Goal: Task Accomplishment & Management: Manage account settings

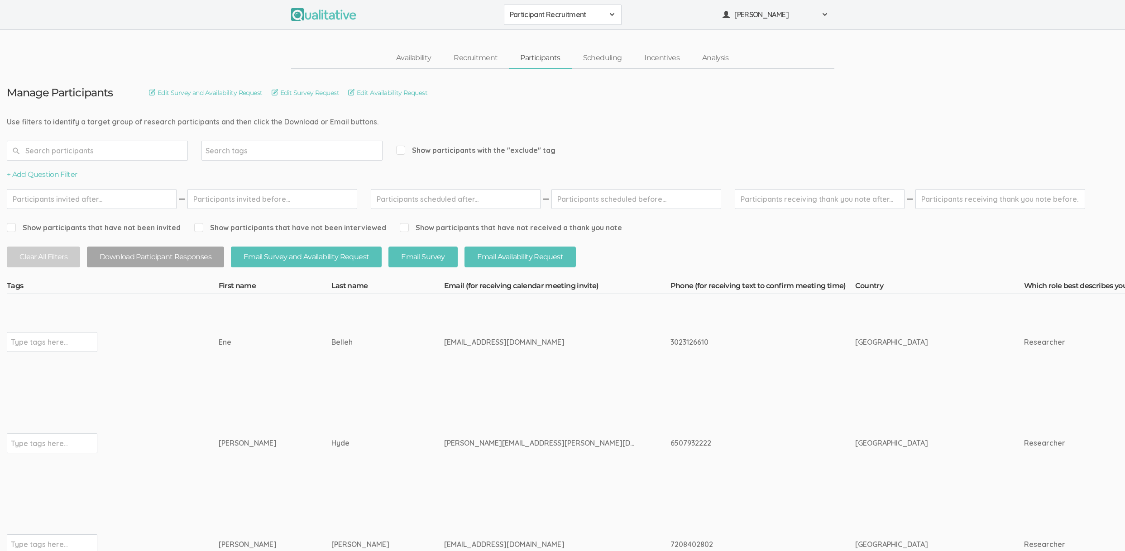
click at [331, 464] on td "Hyde" at bounding box center [387, 443] width 113 height 107
click at [560, 362] on td "eneb1212@yahoo.com" at bounding box center [557, 342] width 226 height 96
click at [555, 359] on td "eneb1212@yahoo.com" at bounding box center [557, 342] width 226 height 96
click at [562, 17] on span "Participant Recruitment" at bounding box center [557, 15] width 94 height 10
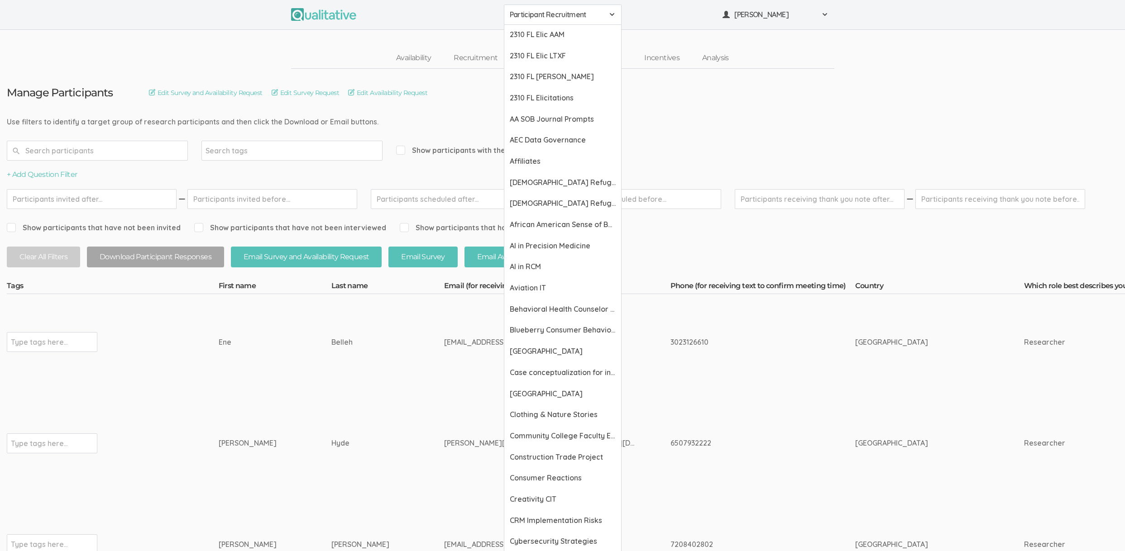
drag, startPoint x: 812, startPoint y: 108, endPoint x: 809, endPoint y: 76, distance: 31.9
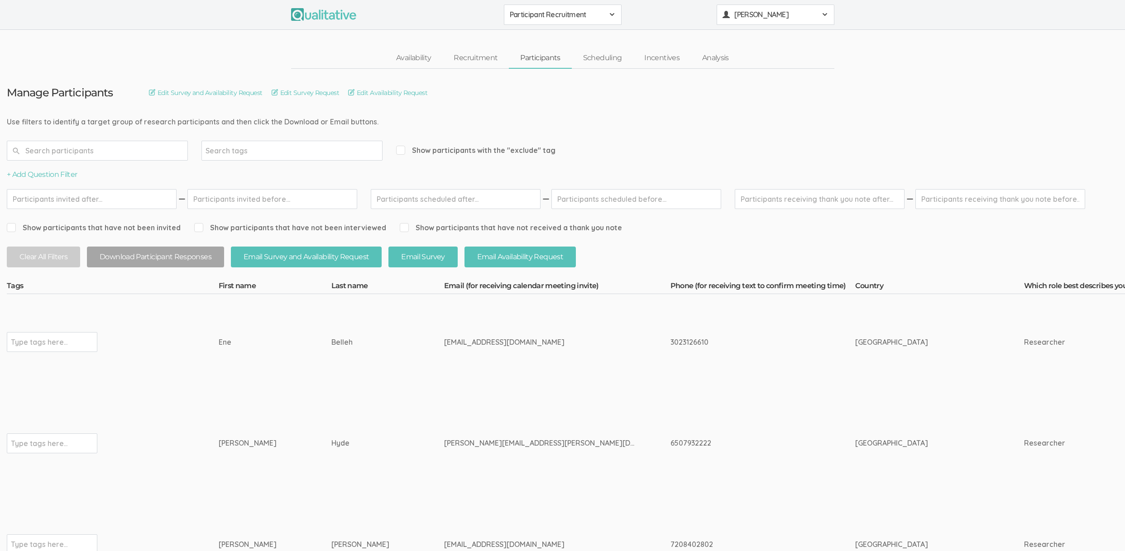
click at [788, 19] on span "[PERSON_NAME]" at bounding box center [774, 15] width 81 height 10
click at [762, 83] on link "Project Settings" at bounding box center [775, 89] width 117 height 19
click at [764, 10] on span "[PERSON_NAME]" at bounding box center [774, 15] width 81 height 10
click at [766, 83] on link "Project Settings" at bounding box center [775, 89] width 117 height 19
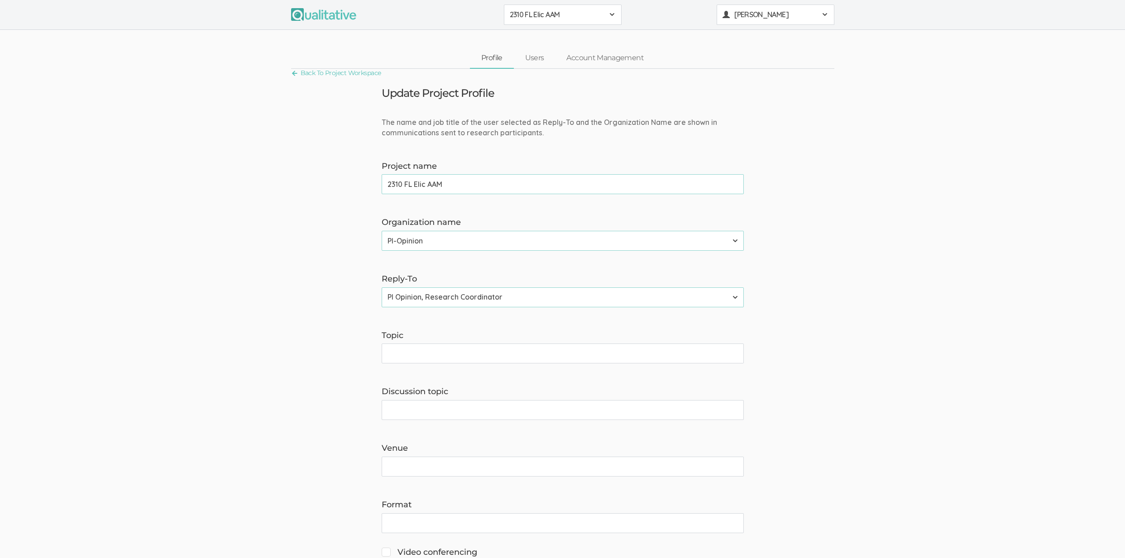
click at [763, 15] on span "[PERSON_NAME]" at bounding box center [774, 15] width 81 height 10
click at [746, 184] on link "System" at bounding box center [775, 182] width 117 height 19
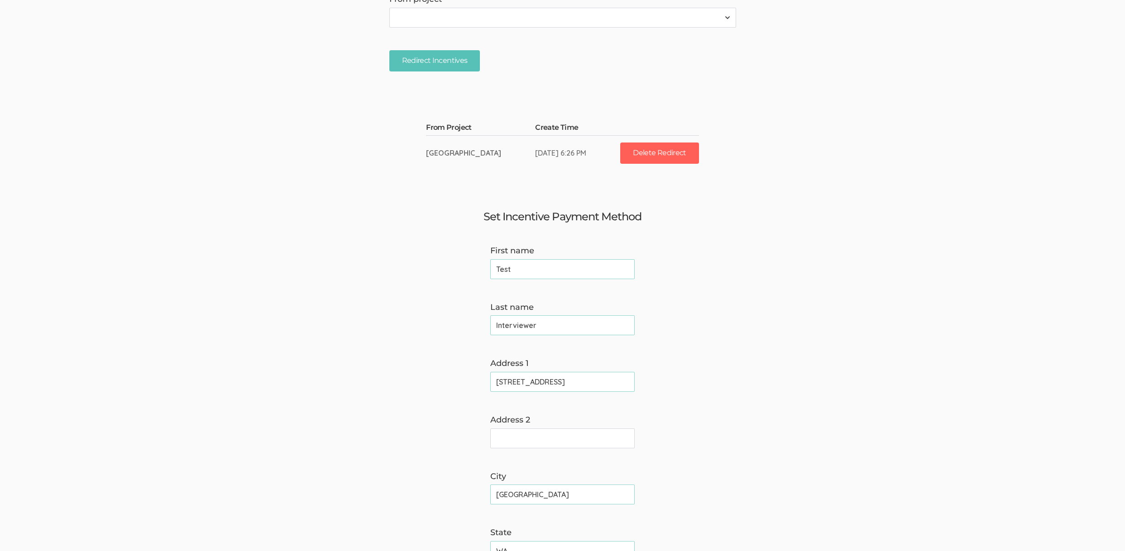
scroll to position [1142, 0]
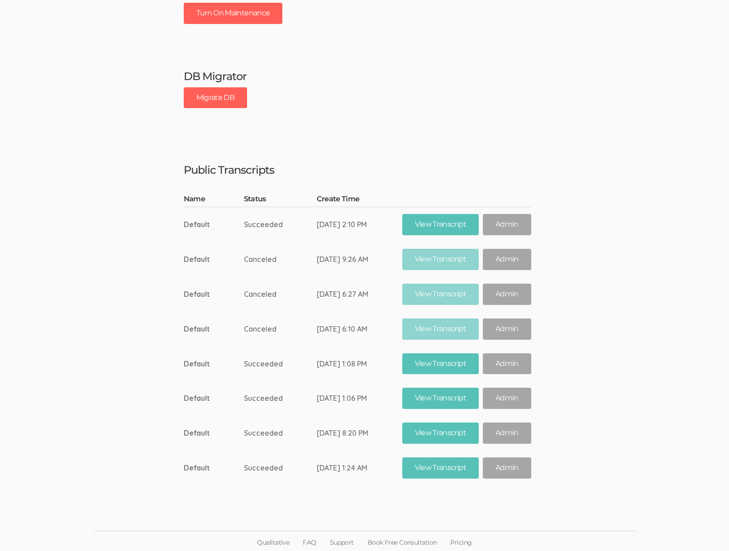
scroll to position [1965, 0]
click at [213, 96] on button "Migrate DB" at bounding box center [216, 97] width 64 height 21
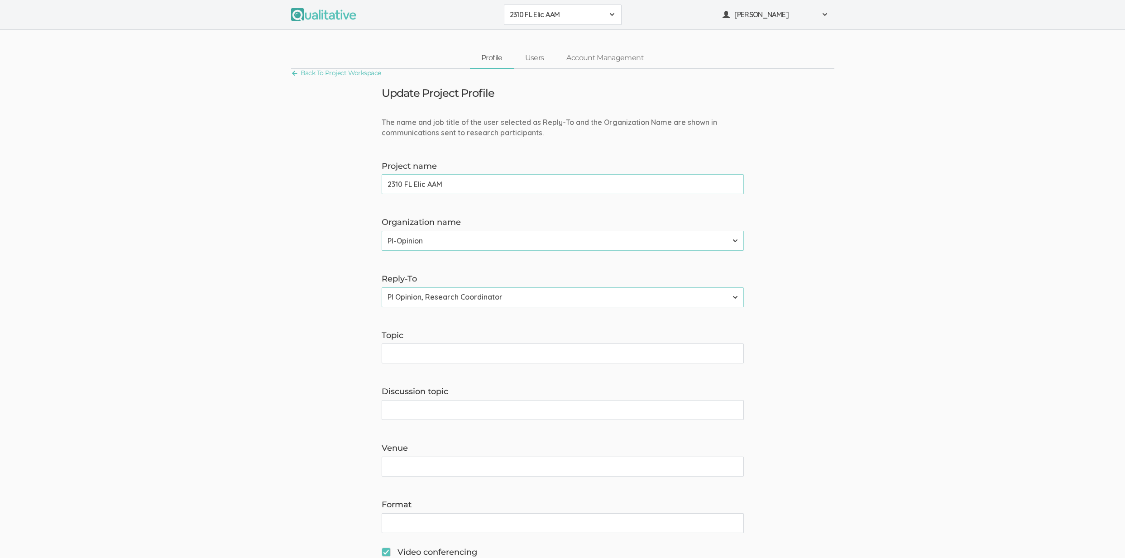
click at [589, 19] on span "2310 FL Elic AAM" at bounding box center [557, 15] width 94 height 10
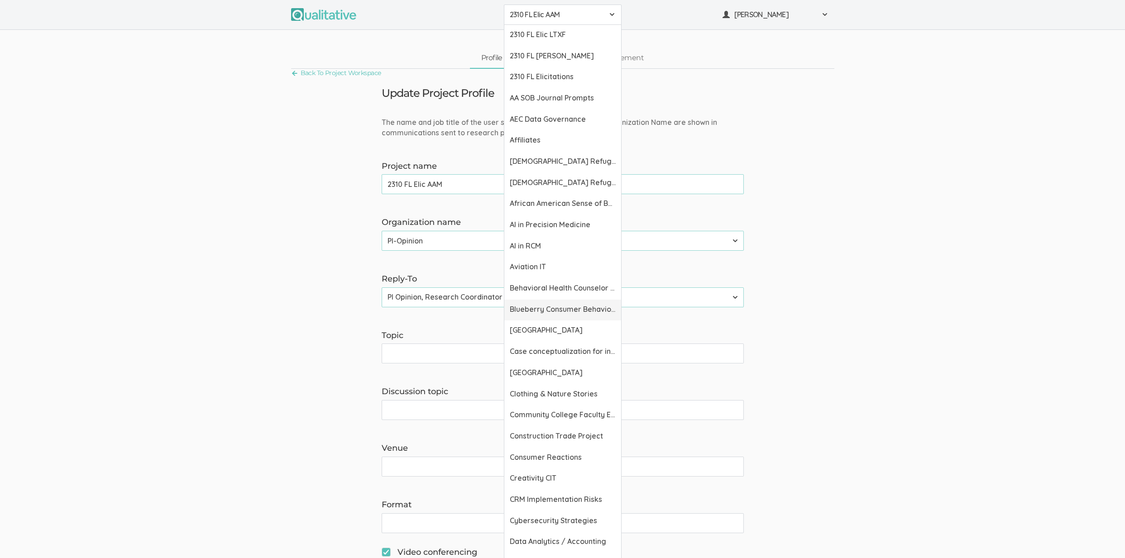
click at [538, 315] on link "Blueberry Consumer Behavior Project" at bounding box center [562, 310] width 117 height 21
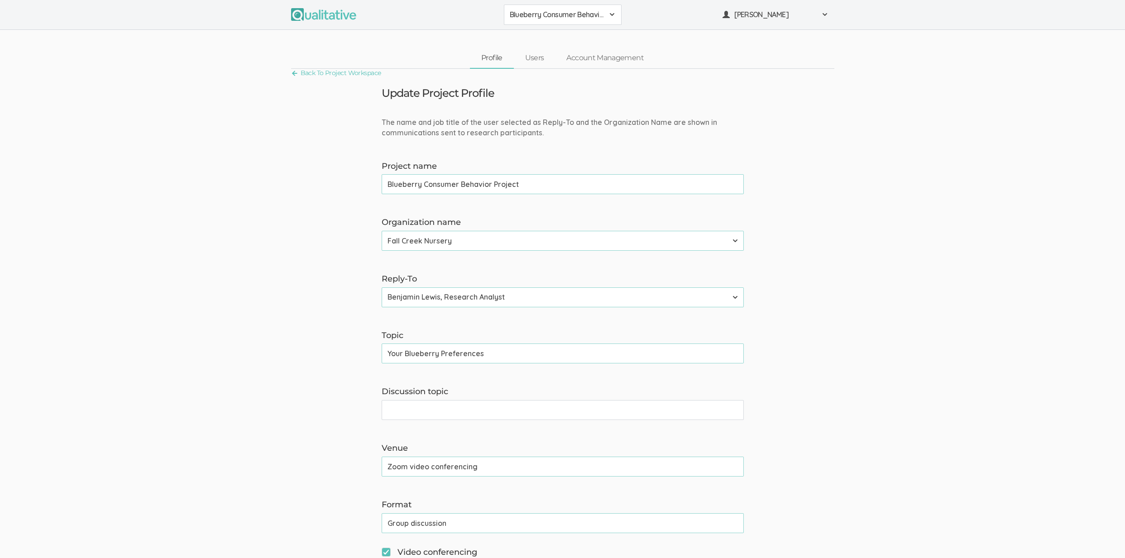
click at [568, 15] on span "Blueberry Consumer Behavior Project" at bounding box center [557, 15] width 94 height 10
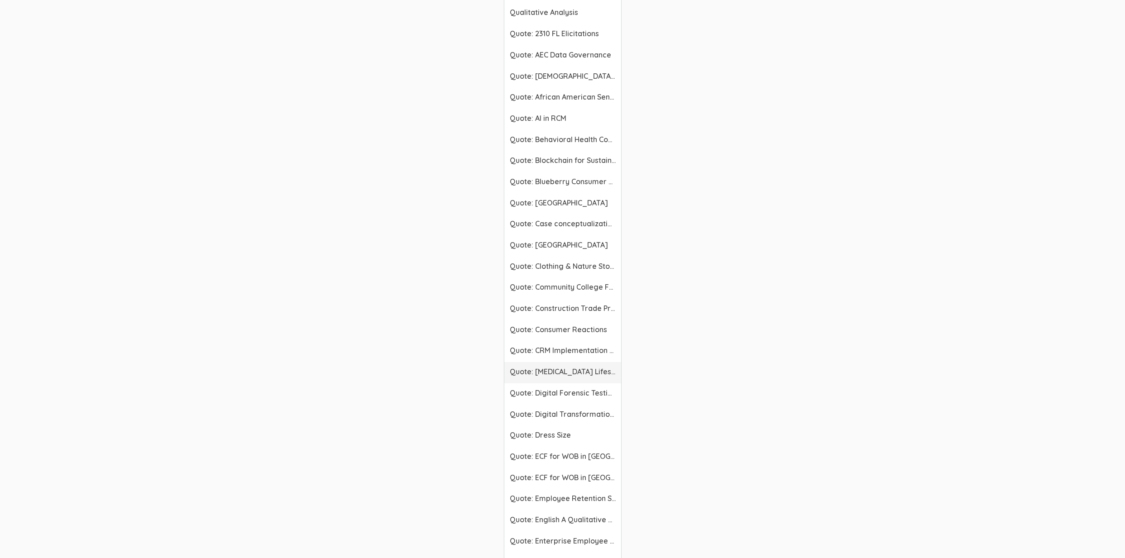
click at [541, 382] on link "Quote: [MEDICAL_DATA] Lifestyle" at bounding box center [562, 372] width 117 height 21
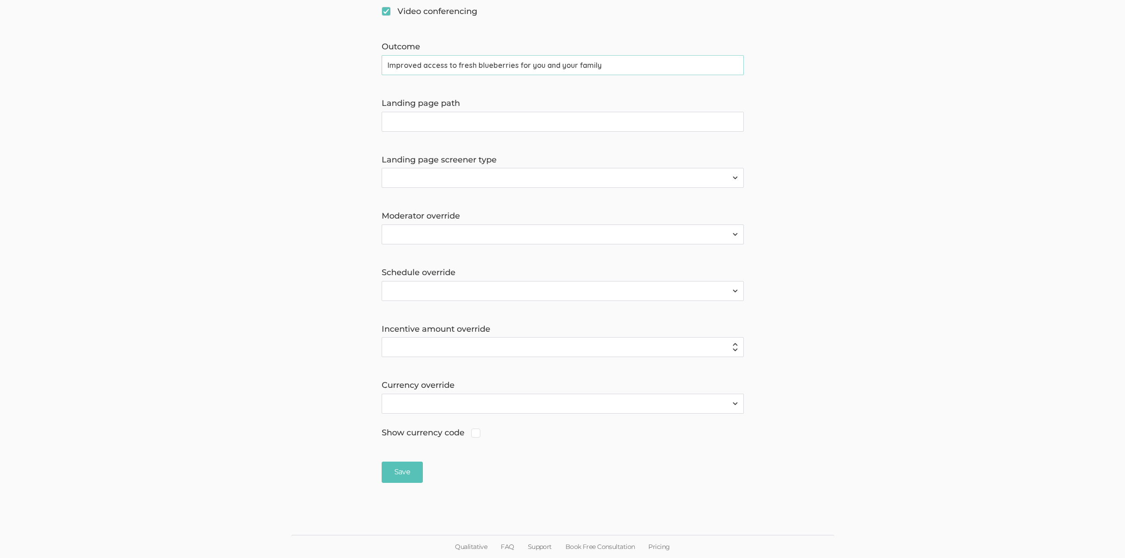
scroll to position [540, 0]
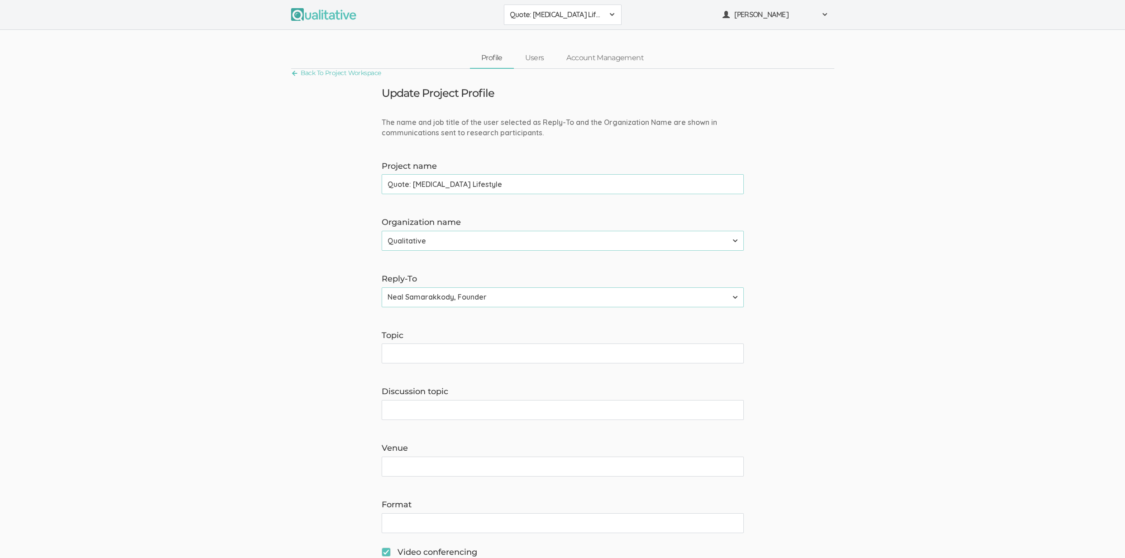
click at [554, 4] on div "Quote: [MEDICAL_DATA] Lifestyle 2310 FL Elic AAM 2310 FL Elic LTXF 2310 FL Elic…" at bounding box center [562, 15] width 1125 height 30
click at [551, 12] on span "Quote: [MEDICAL_DATA] Lifestyle" at bounding box center [557, 15] width 94 height 10
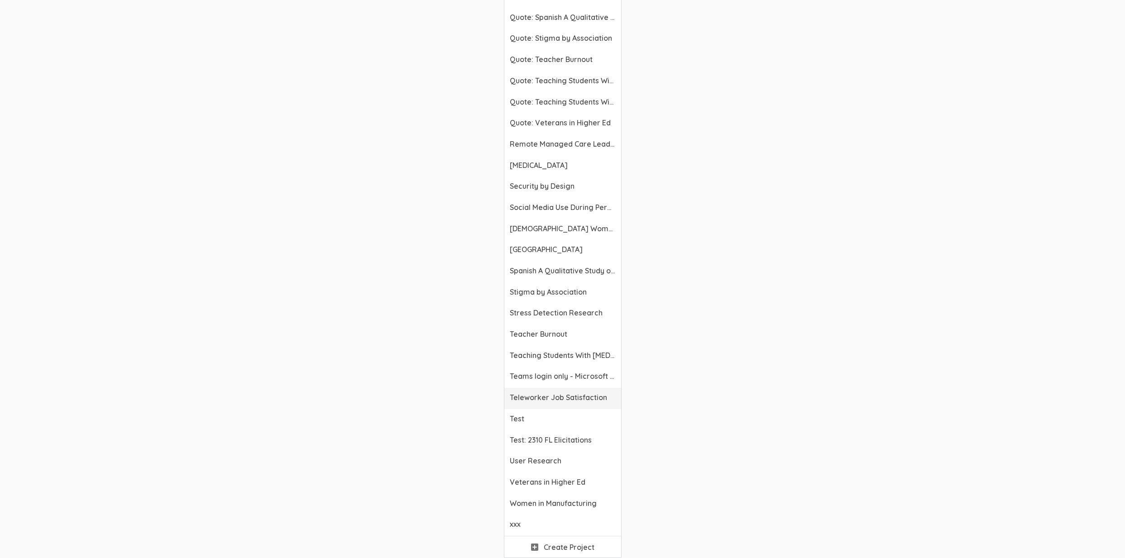
click at [535, 396] on span "Teleworker Job Satisfaction" at bounding box center [563, 397] width 106 height 10
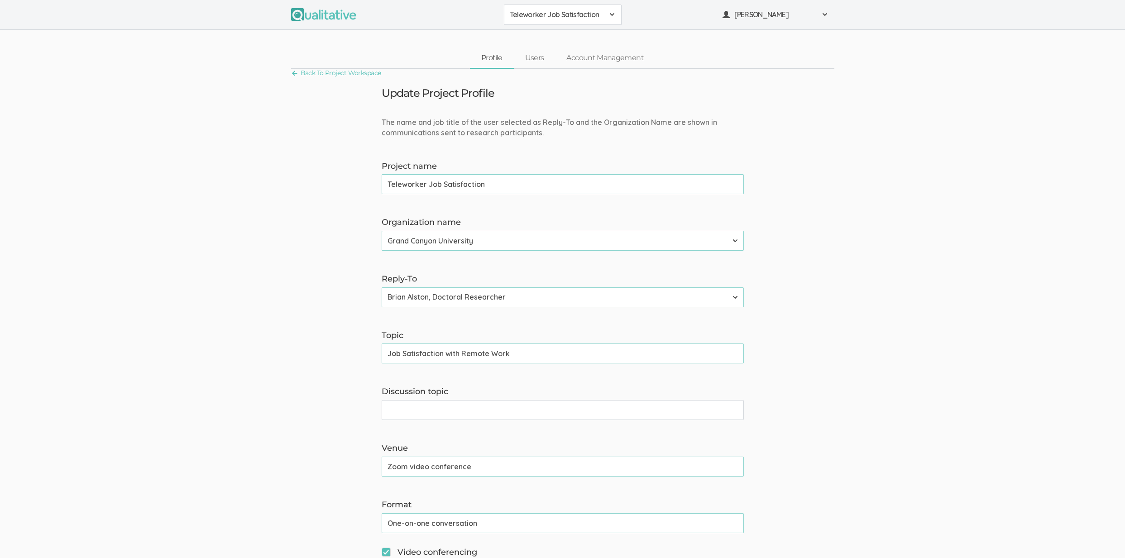
click at [559, 12] on span "Teleworker Job Satisfaction" at bounding box center [557, 15] width 94 height 10
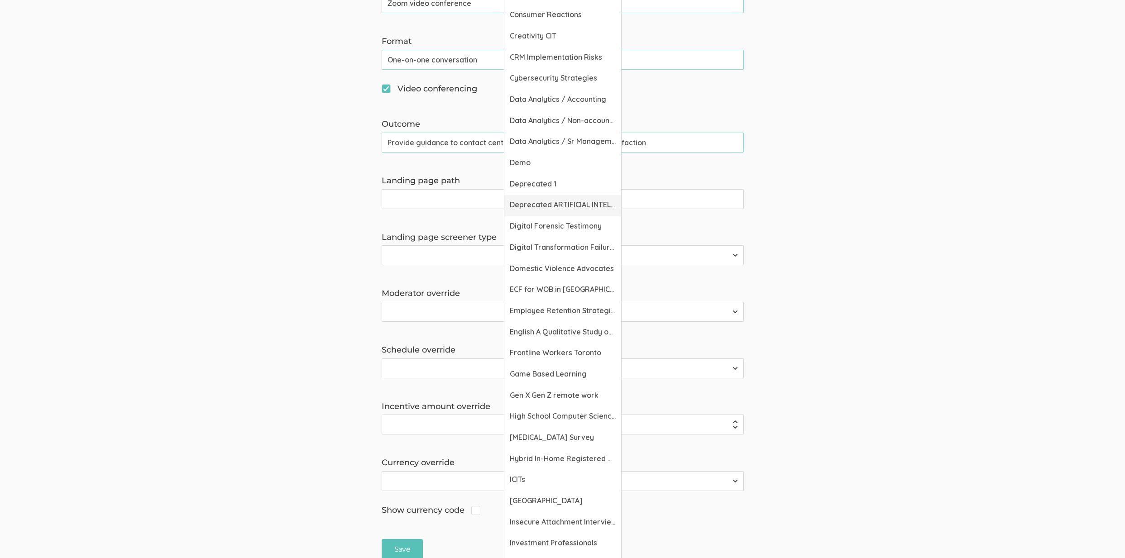
scroll to position [463, 0]
click at [547, 169] on link "Demo" at bounding box center [562, 163] width 117 height 21
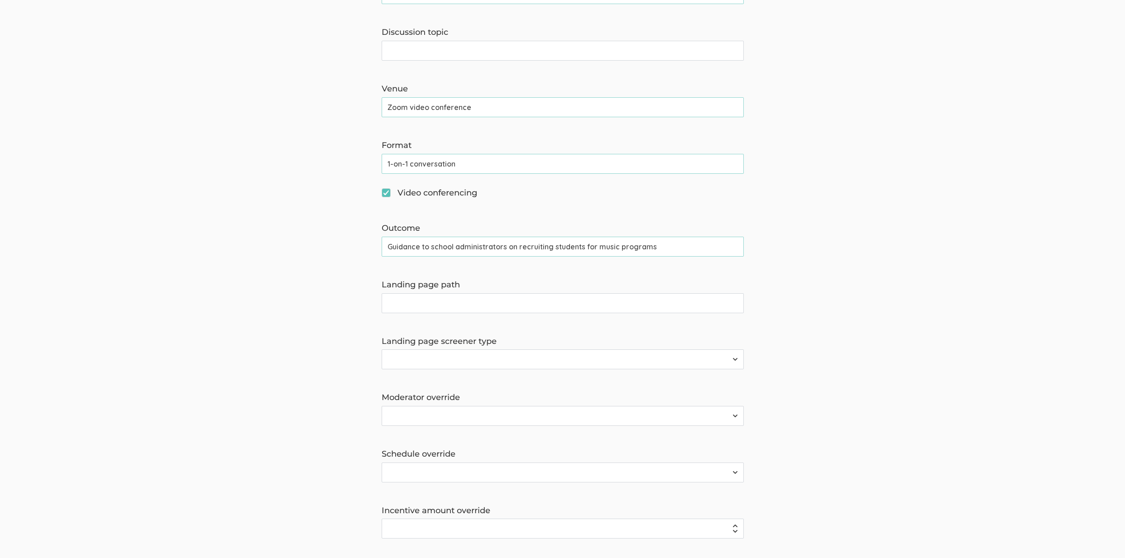
scroll to position [283, 0]
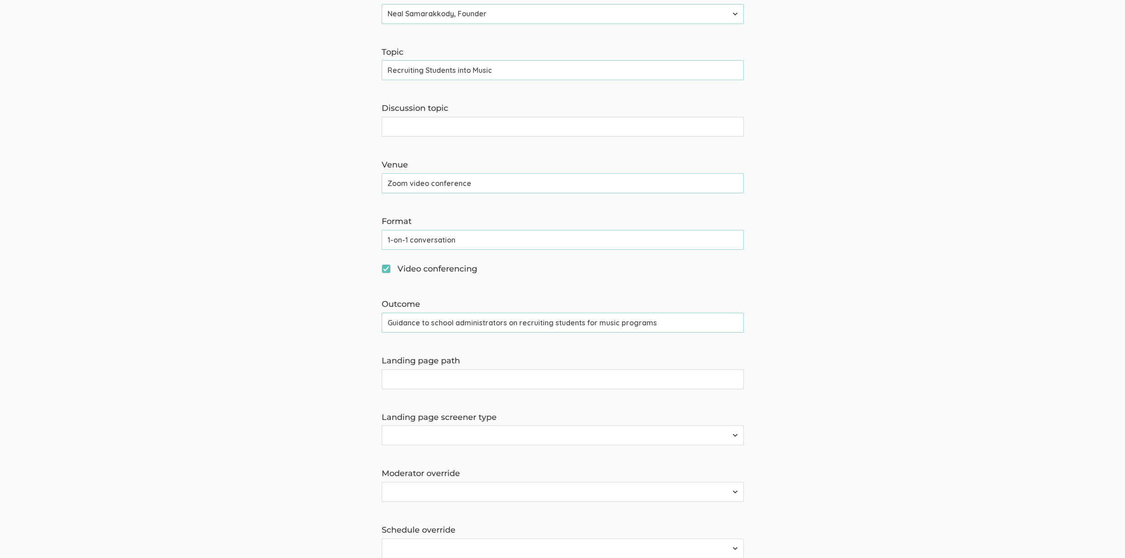
click at [419, 269] on span "Video conferencing" at bounding box center [430, 269] width 96 height 12
click at [387, 269] on input "Video conferencing" at bounding box center [385, 268] width 6 height 6
checkbox input "false"
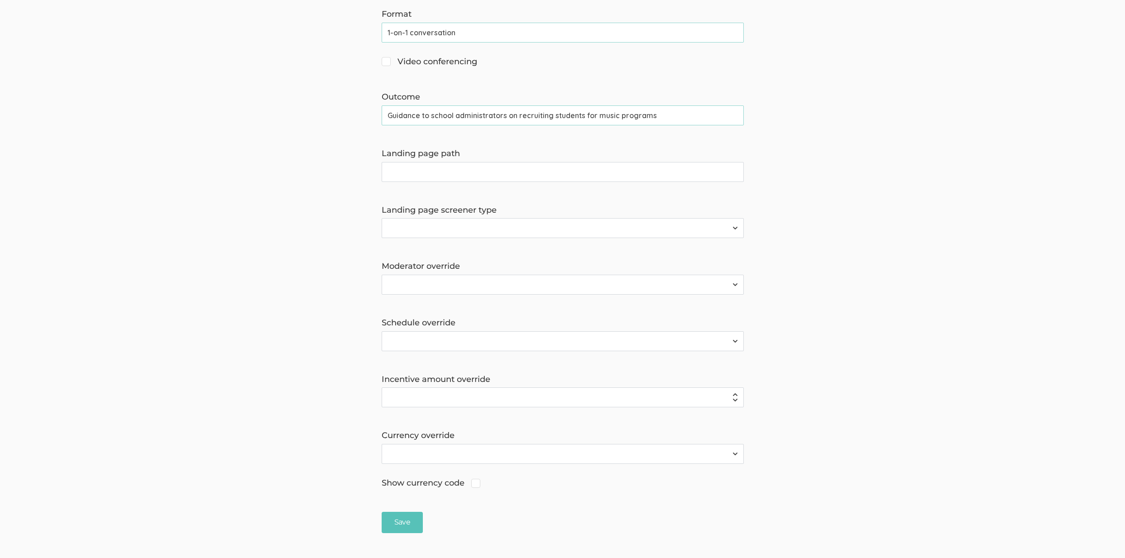
scroll to position [540, 0]
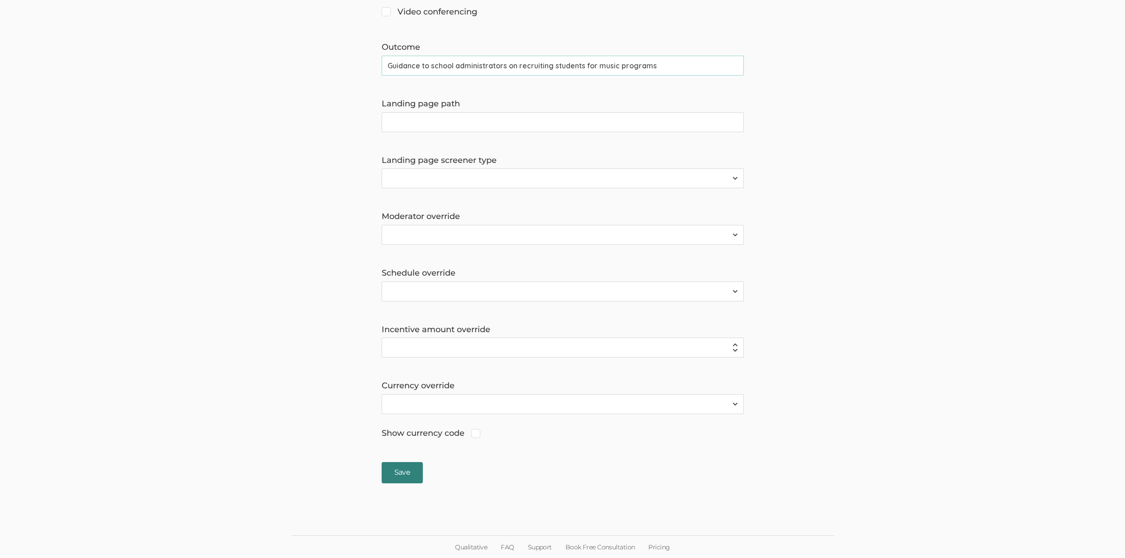
click at [404, 474] on input "Save" at bounding box center [402, 472] width 41 height 21
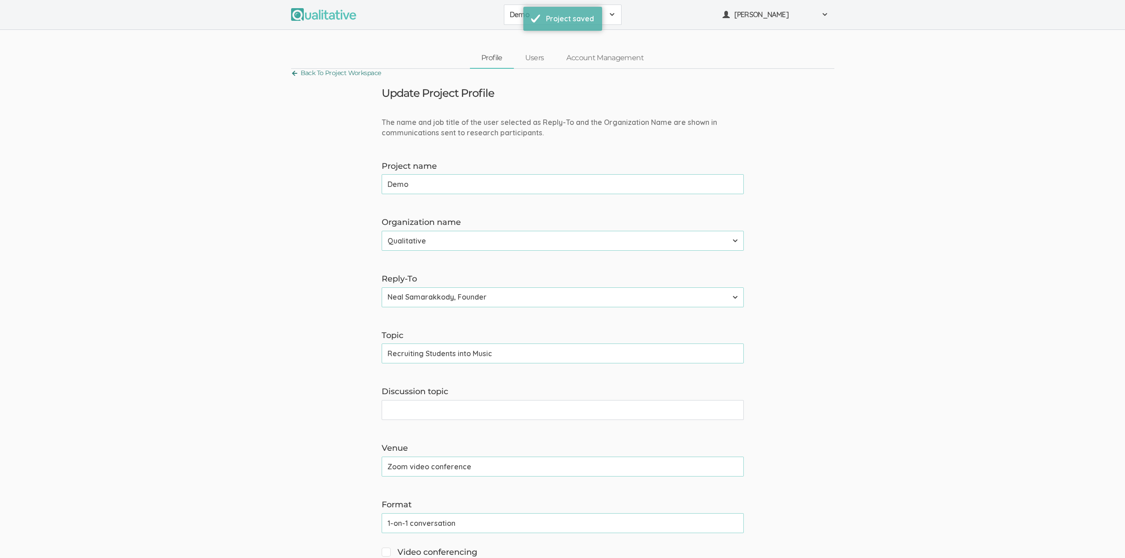
click at [357, 72] on link "Back To Project Workspace" at bounding box center [336, 73] width 90 height 12
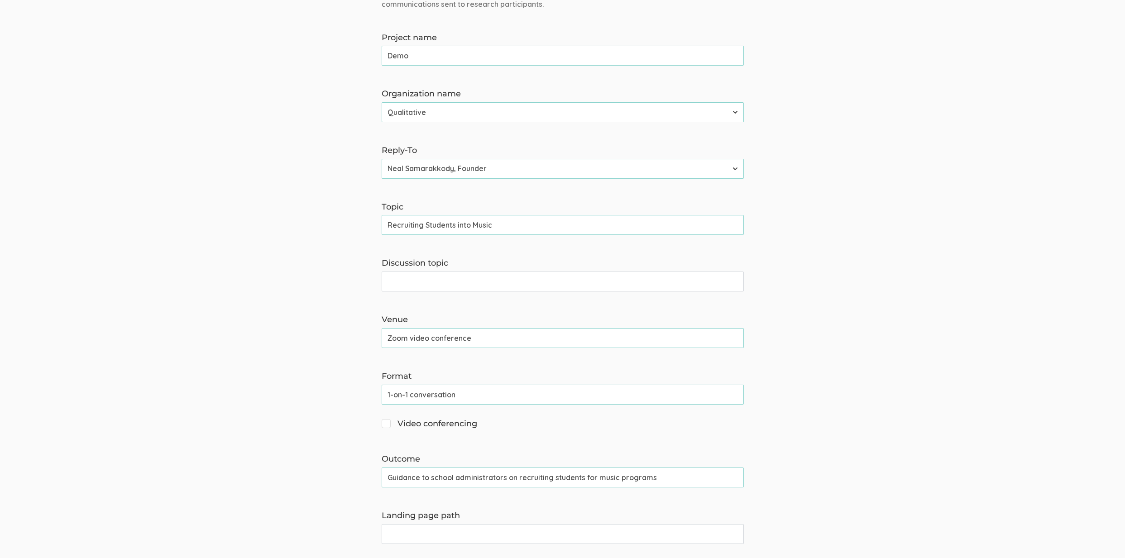
scroll to position [156, 0]
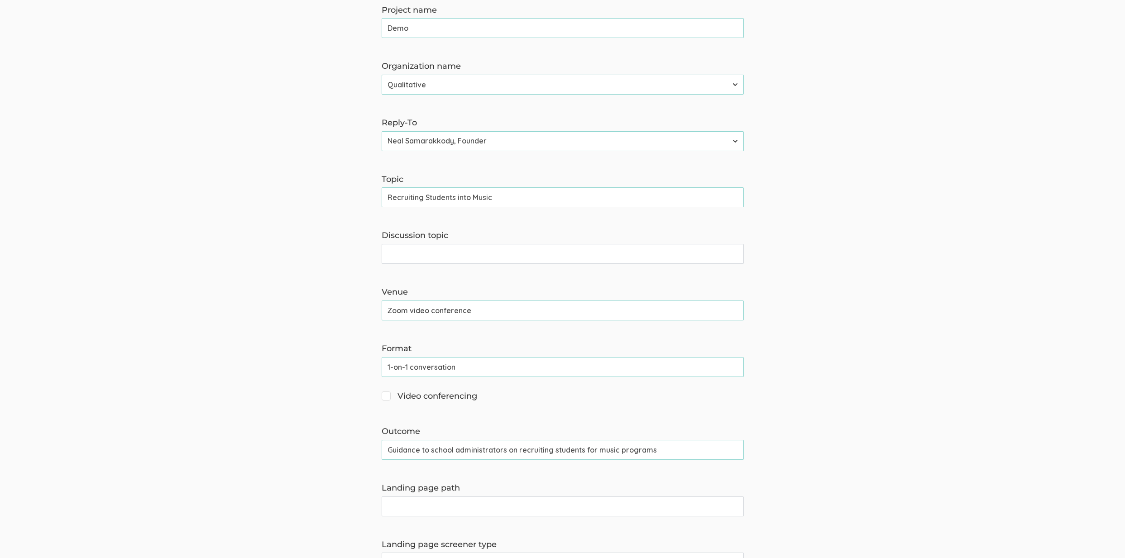
click at [406, 399] on span "Video conferencing" at bounding box center [430, 397] width 96 height 12
click at [387, 398] on input "Video conferencing" at bounding box center [385, 395] width 6 height 6
checkbox input "true"
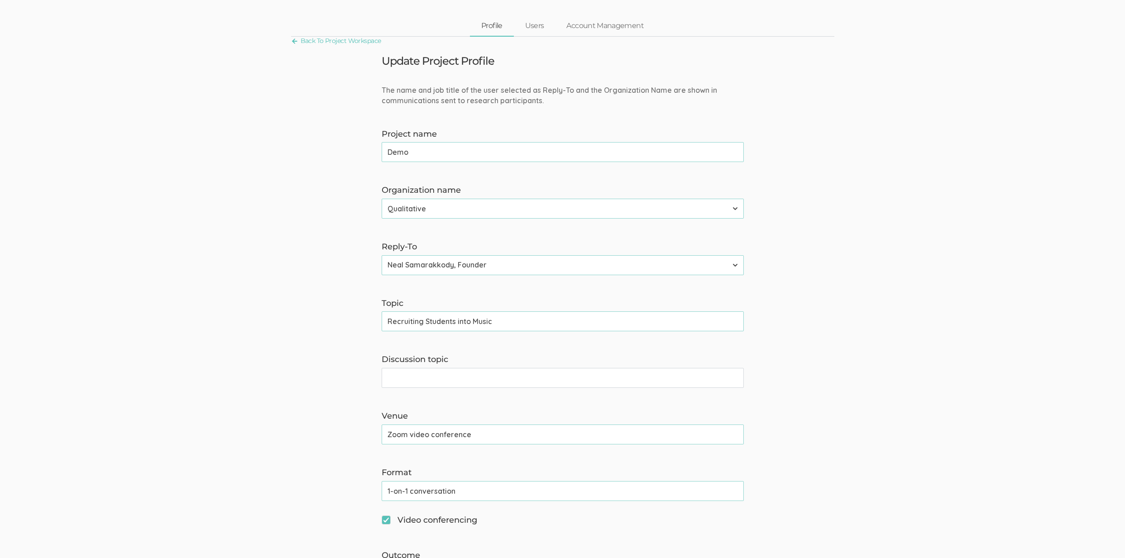
scroll to position [0, 0]
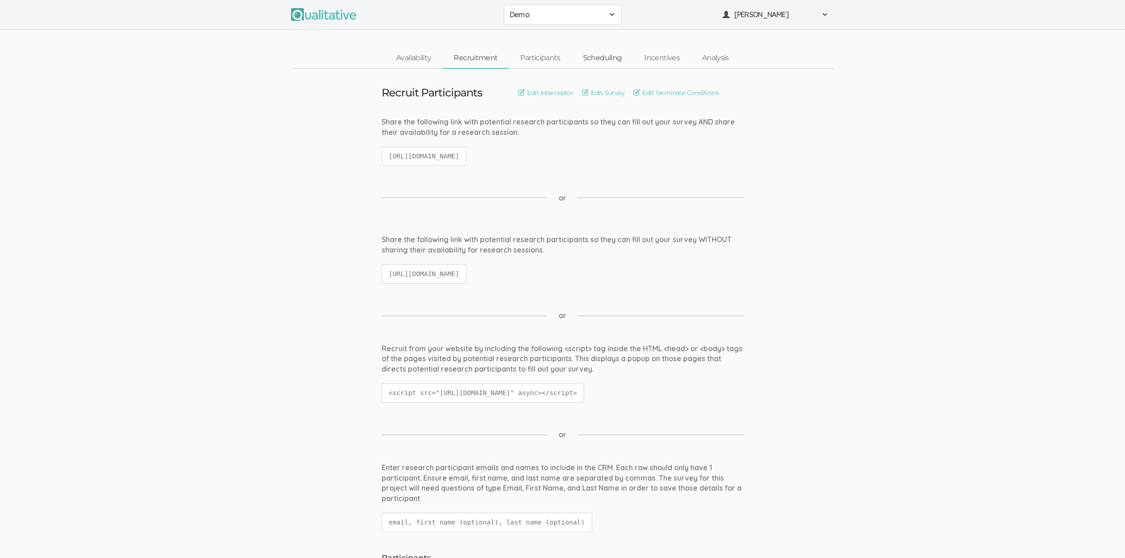
click at [589, 58] on link "Scheduling" at bounding box center [603, 57] width 62 height 19
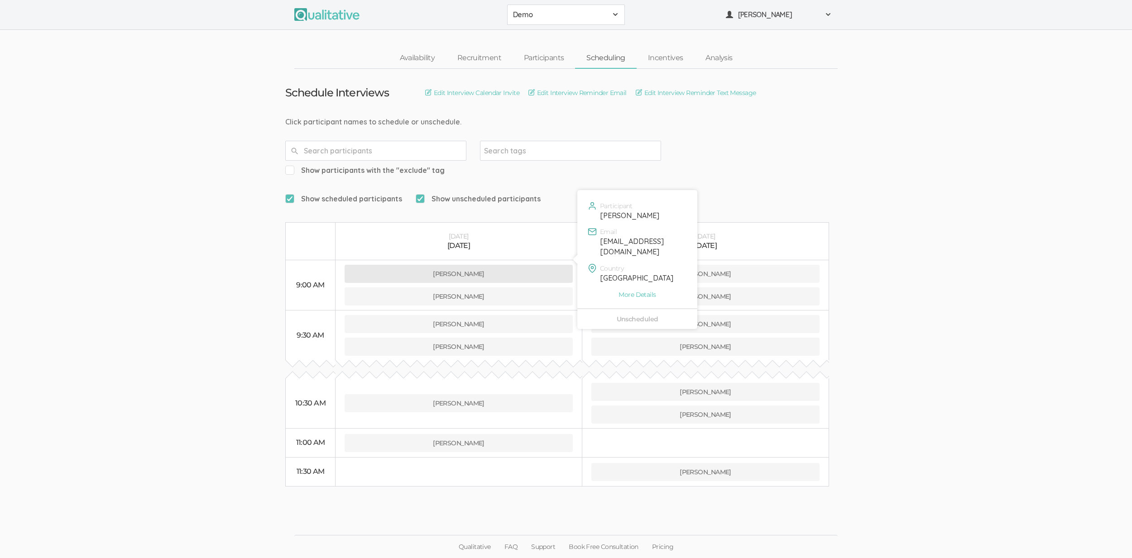
click at [490, 265] on button "Jane Doe" at bounding box center [458, 274] width 228 height 18
click at [392, 265] on button "Jane Doe" at bounding box center [458, 274] width 228 height 18
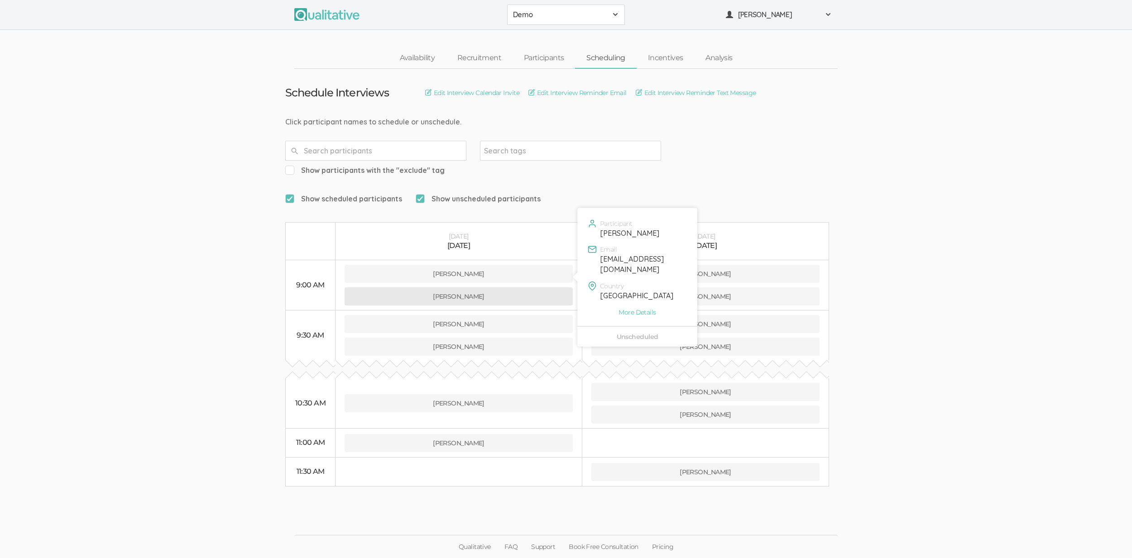
click at [413, 287] on button "Mark Simmons" at bounding box center [458, 296] width 228 height 18
click at [383, 287] on button "Mark Simmons" at bounding box center [458, 296] width 228 height 18
